Goal: Use online tool/utility

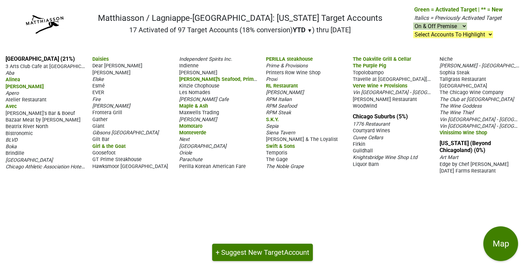
click at [364, 106] on span "WoodWind" at bounding box center [365, 106] width 24 height 6
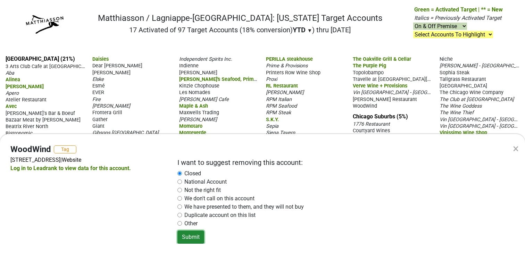
click at [192, 238] on button "Submit" at bounding box center [191, 237] width 27 height 13
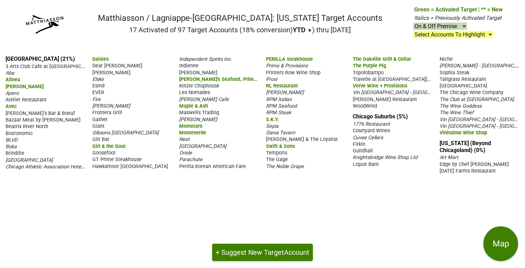
click at [100, 119] on span "Gather" at bounding box center [99, 120] width 15 height 6
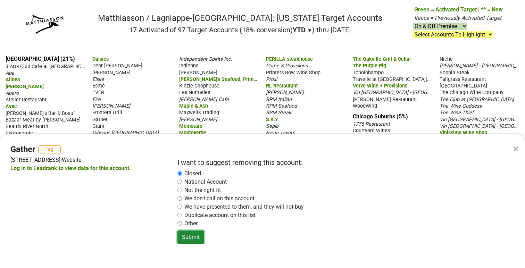
click at [194, 238] on button "Submit" at bounding box center [191, 237] width 27 height 13
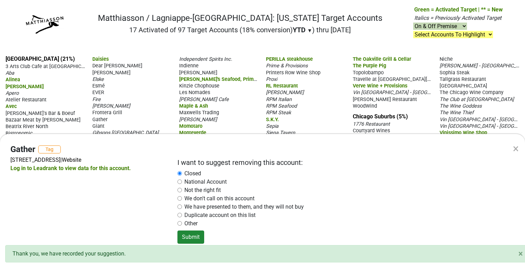
radio input "false"
